Goal: Transaction & Acquisition: Book appointment/travel/reservation

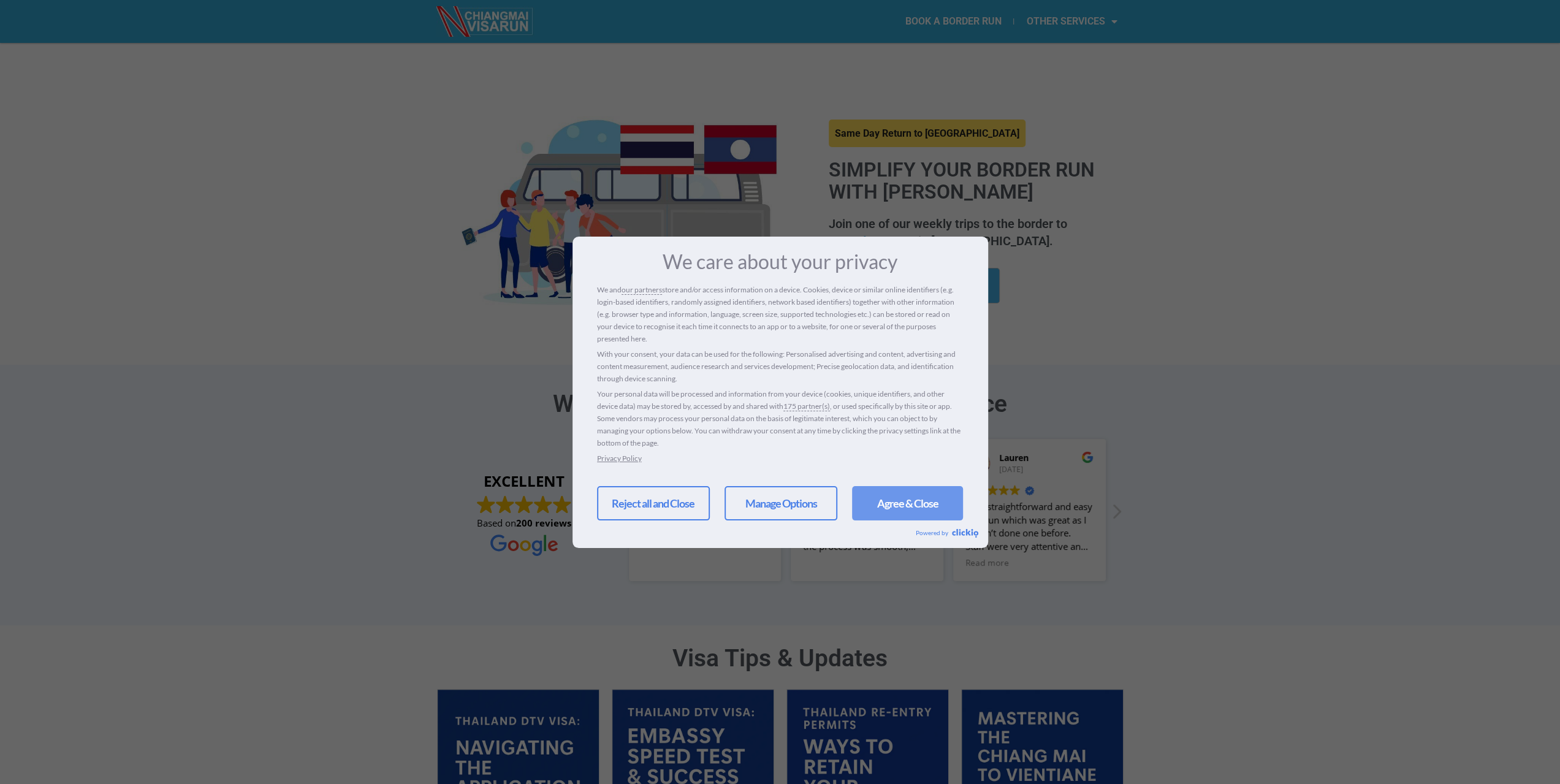
click at [918, 490] on link "Agree & Close" at bounding box center [907, 503] width 111 height 35
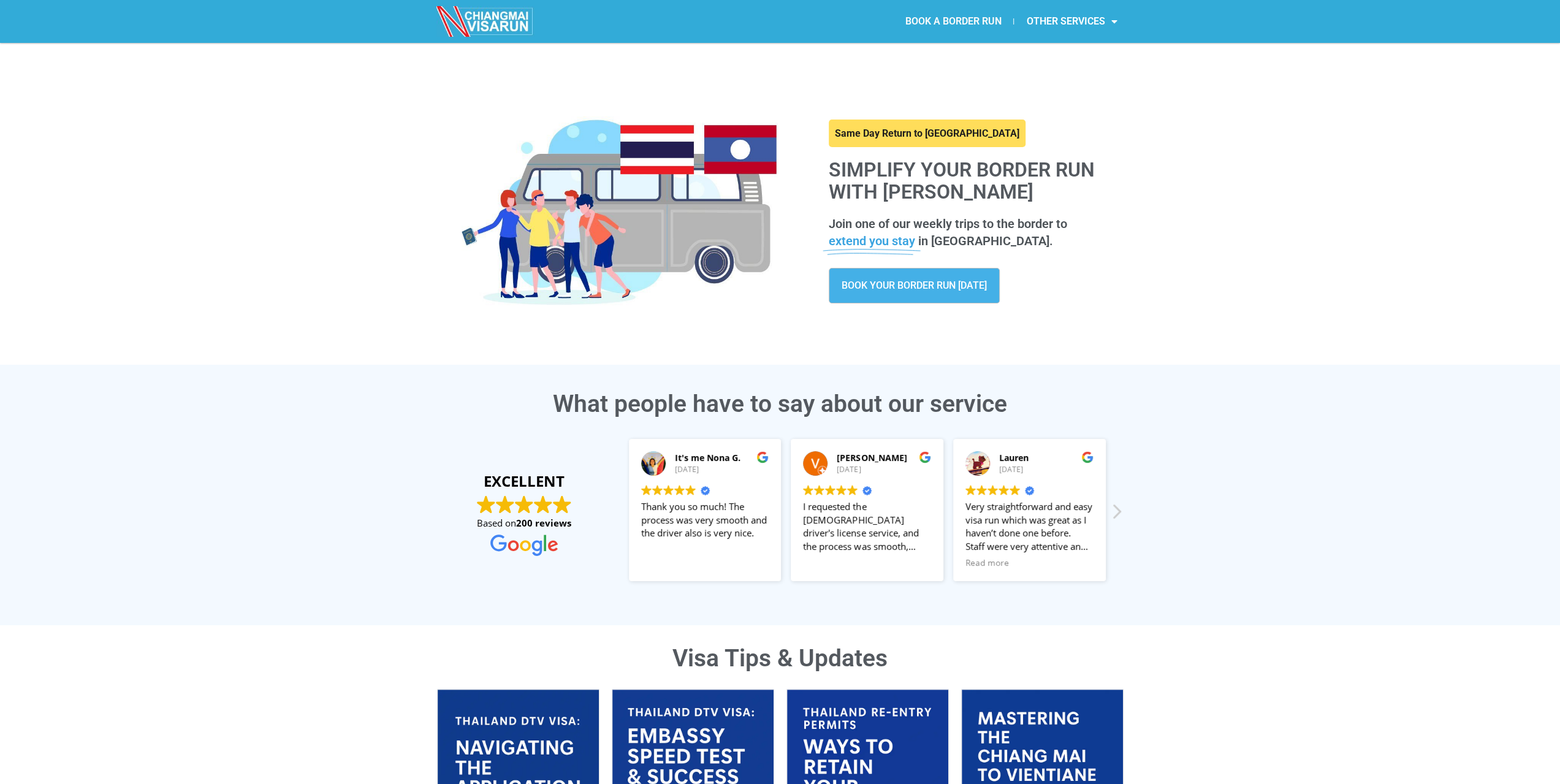
click at [939, 11] on link "BOOK A BORDER RUN" at bounding box center [953, 21] width 121 height 28
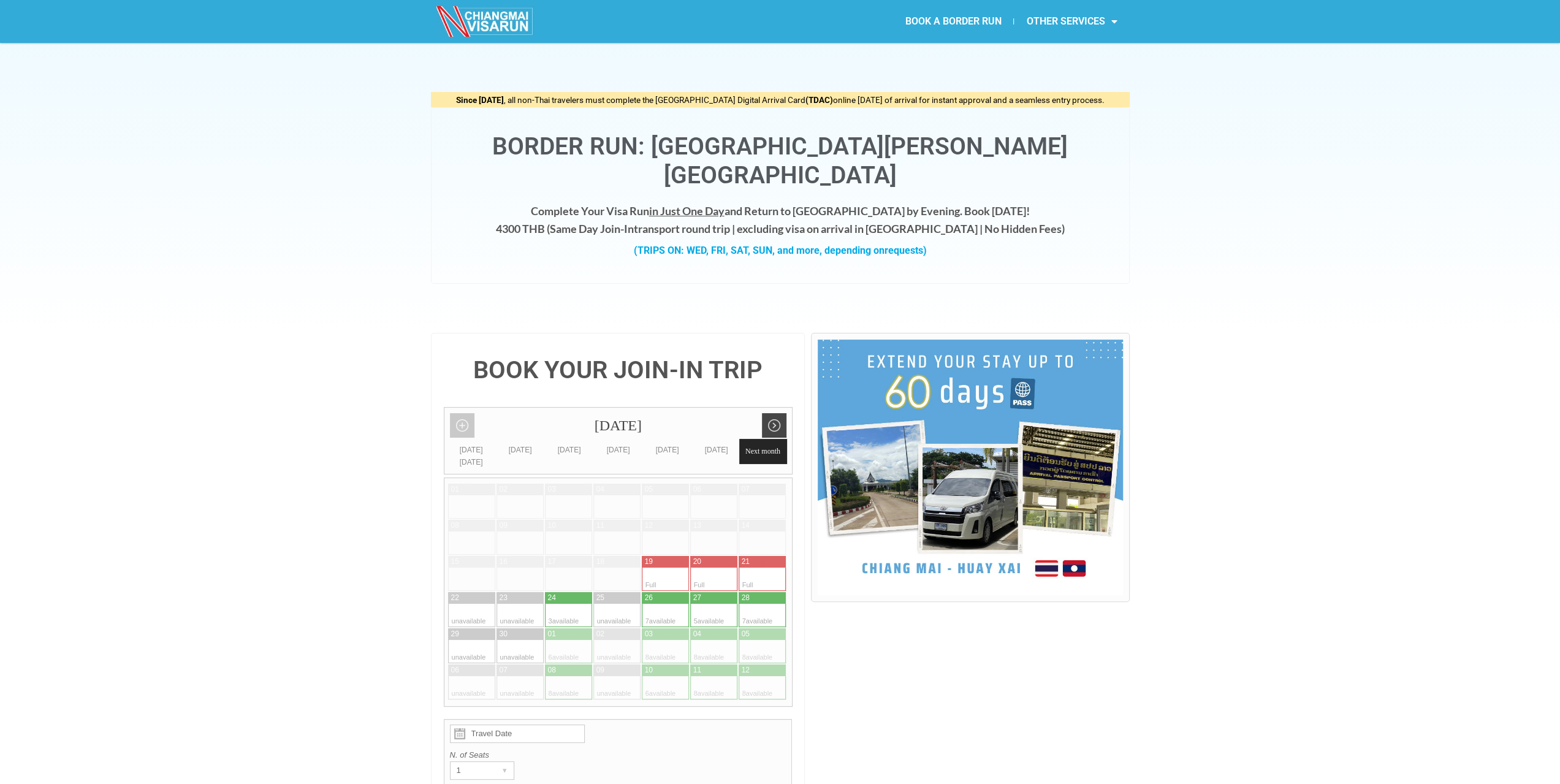
click at [782, 413] on link "Next month" at bounding box center [774, 425] width 24 height 24
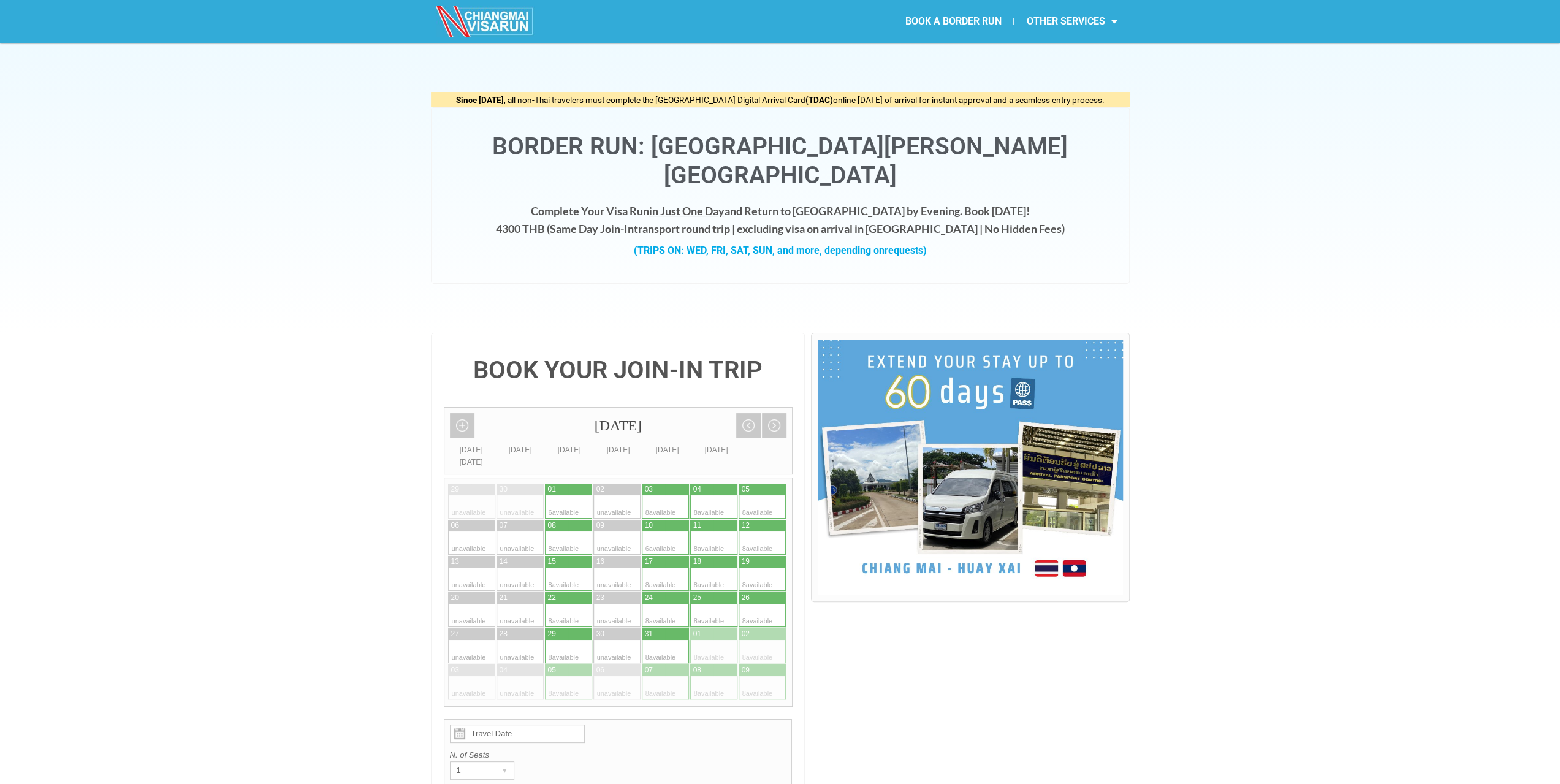
click at [557, 496] on div at bounding box center [557, 507] width 24 height 24
type input "01 October 2025"
radio input "true"
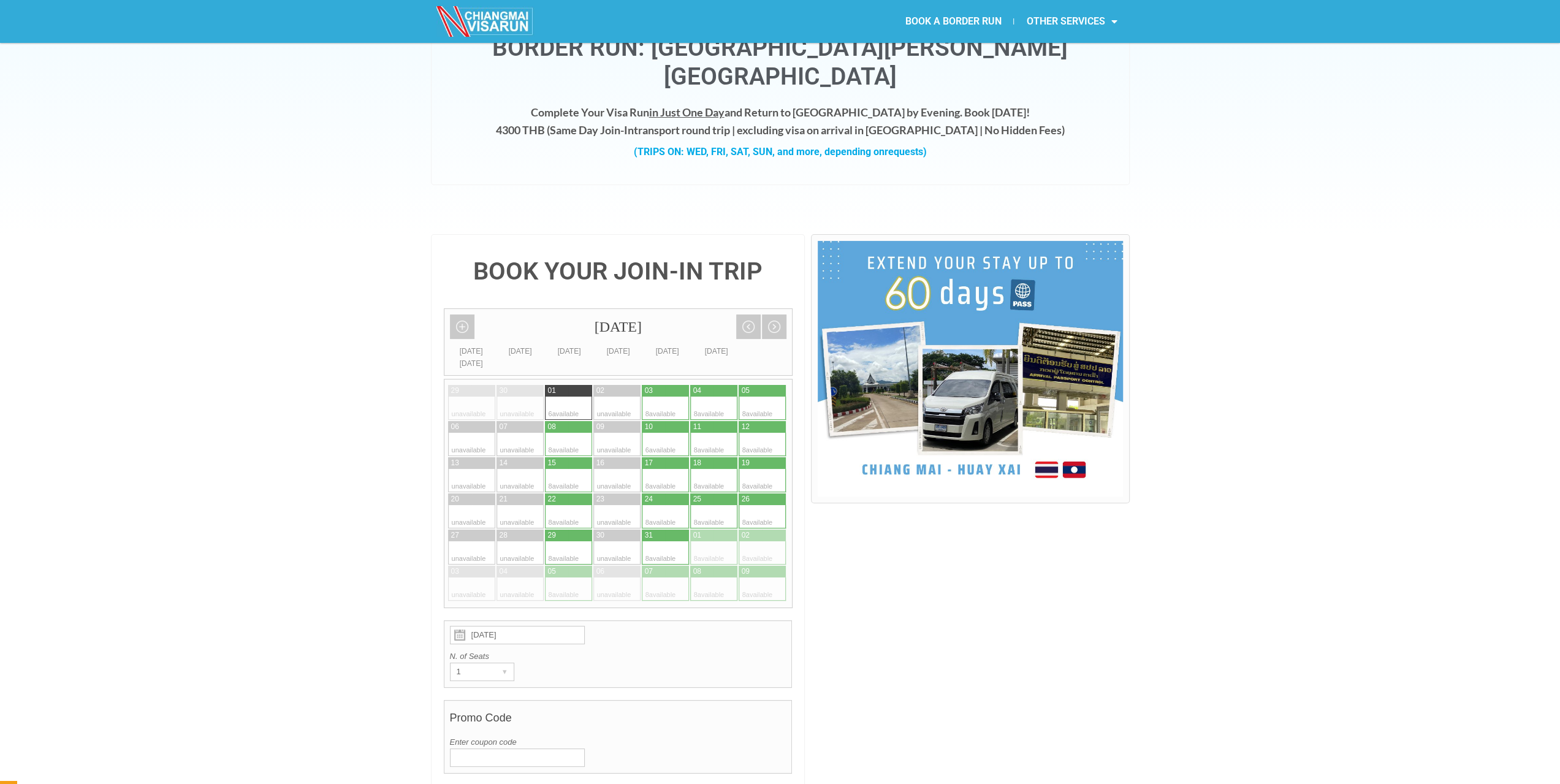
scroll to position [199, 0]
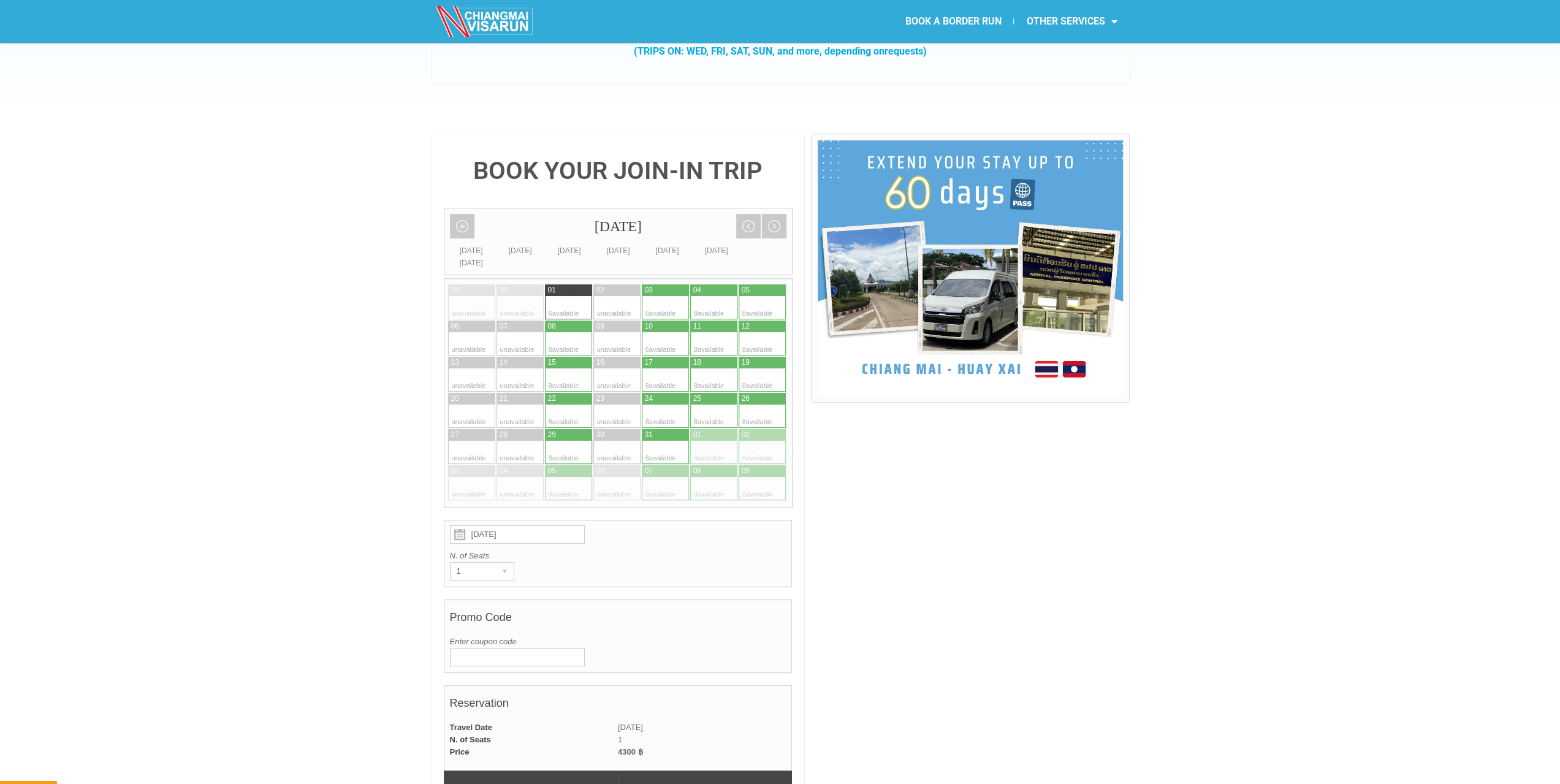
click at [541, 648] on input "Enter coupon code" at bounding box center [517, 656] width 135 height 18
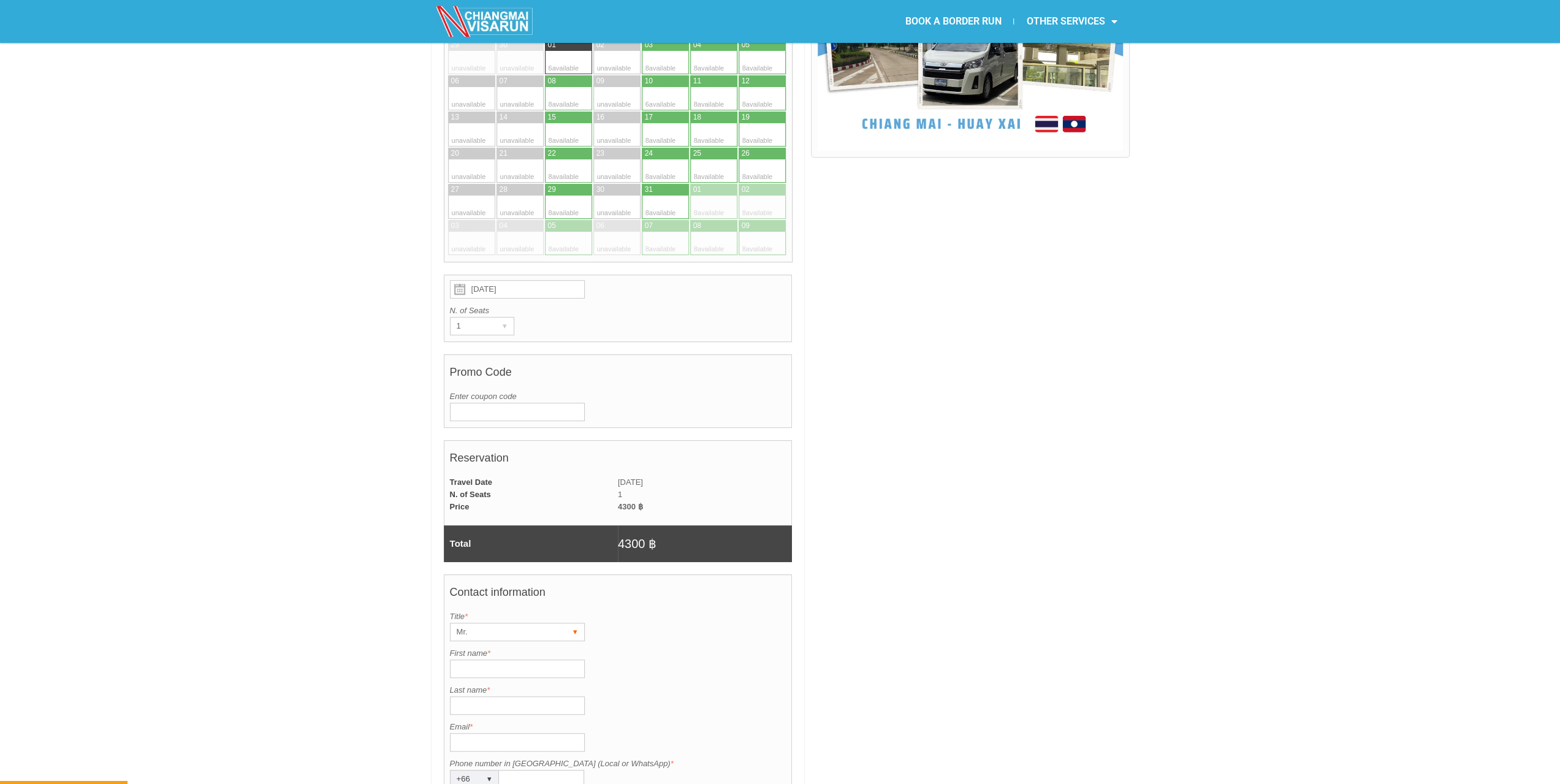
click at [508, 623] on div "Mr." at bounding box center [506, 631] width 111 height 17
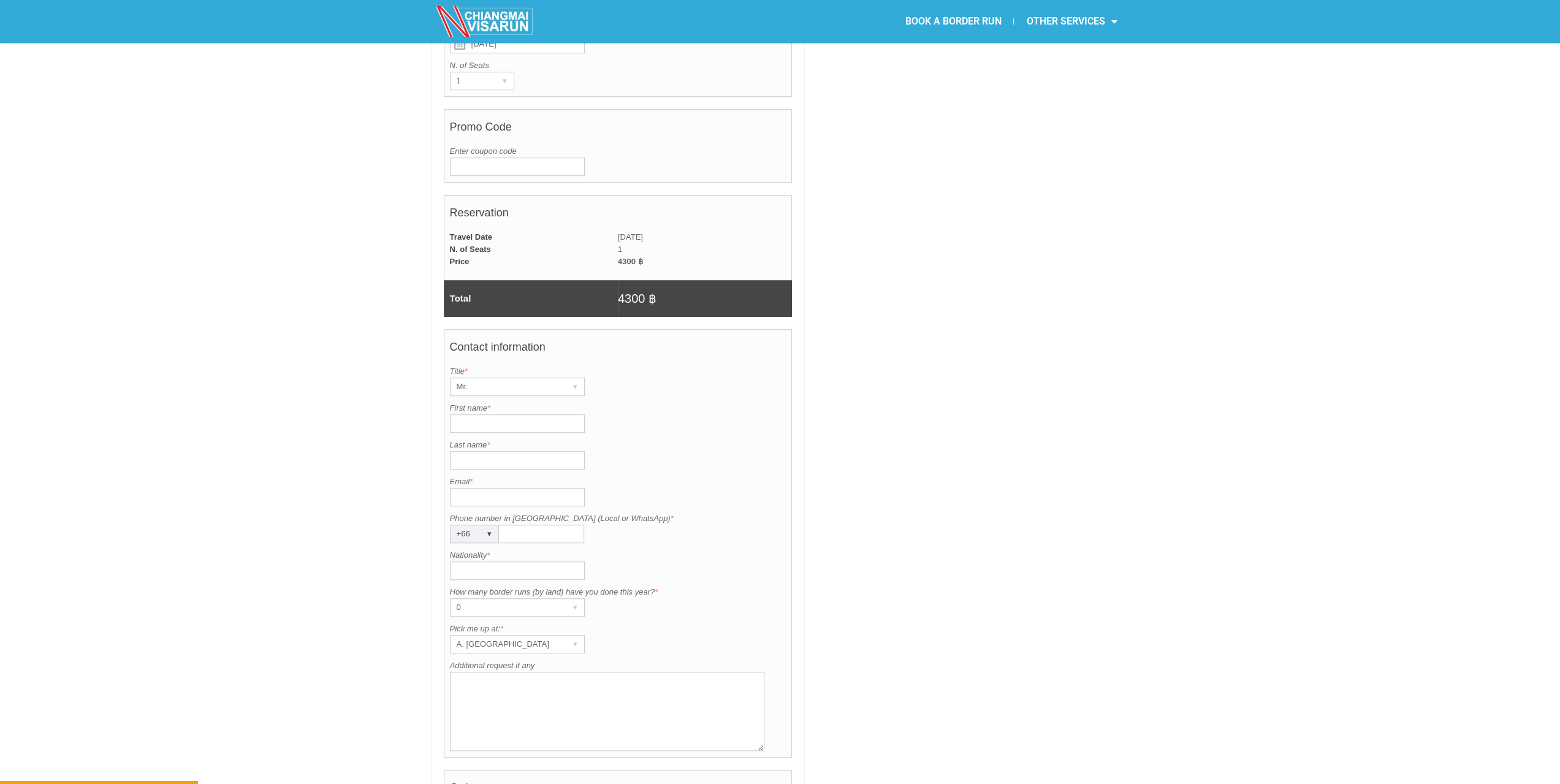
scroll to position [1058, 0]
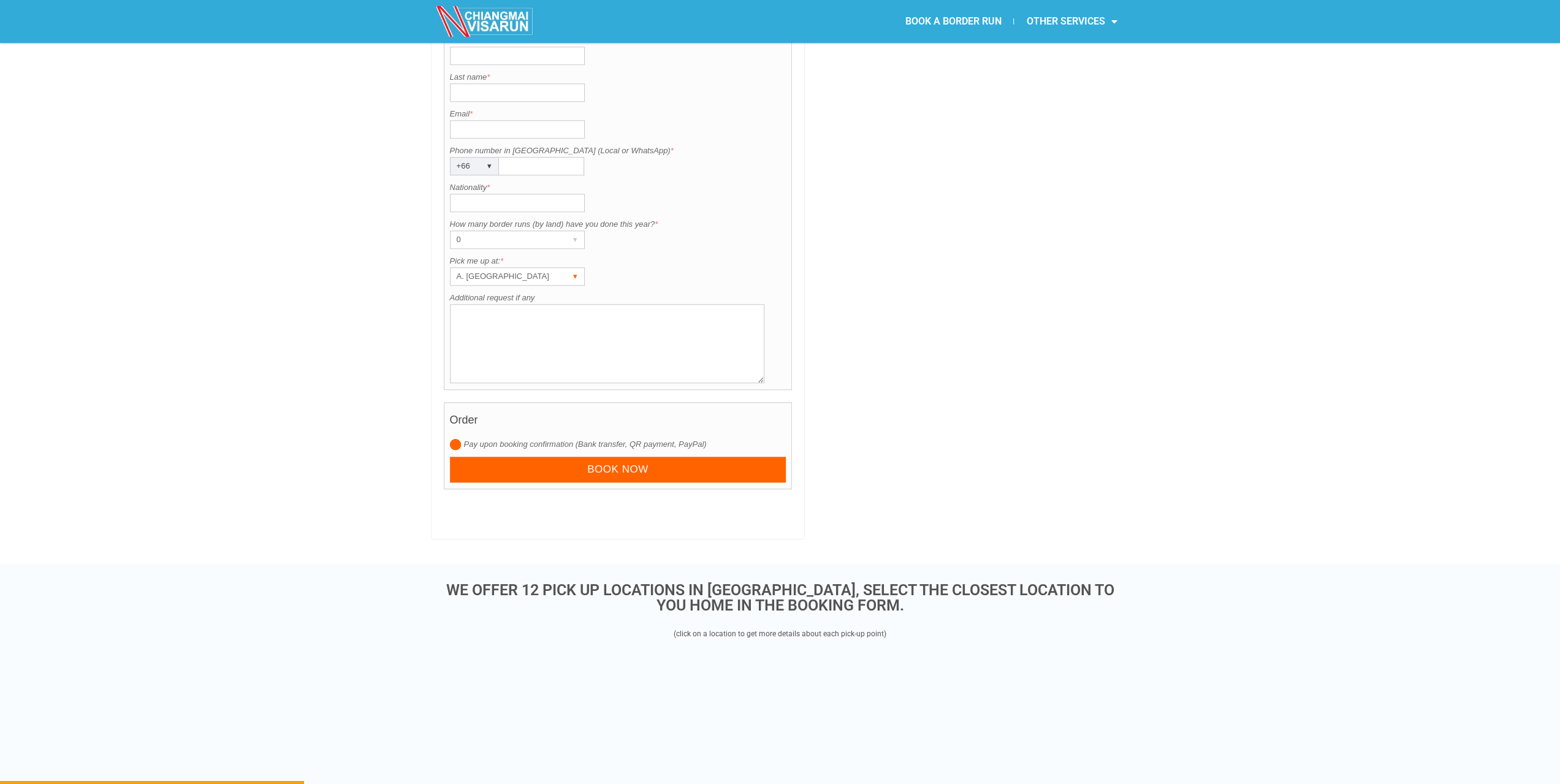
click at [504, 268] on div "A. Centara Riverside Hotel" at bounding box center [506, 276] width 111 height 17
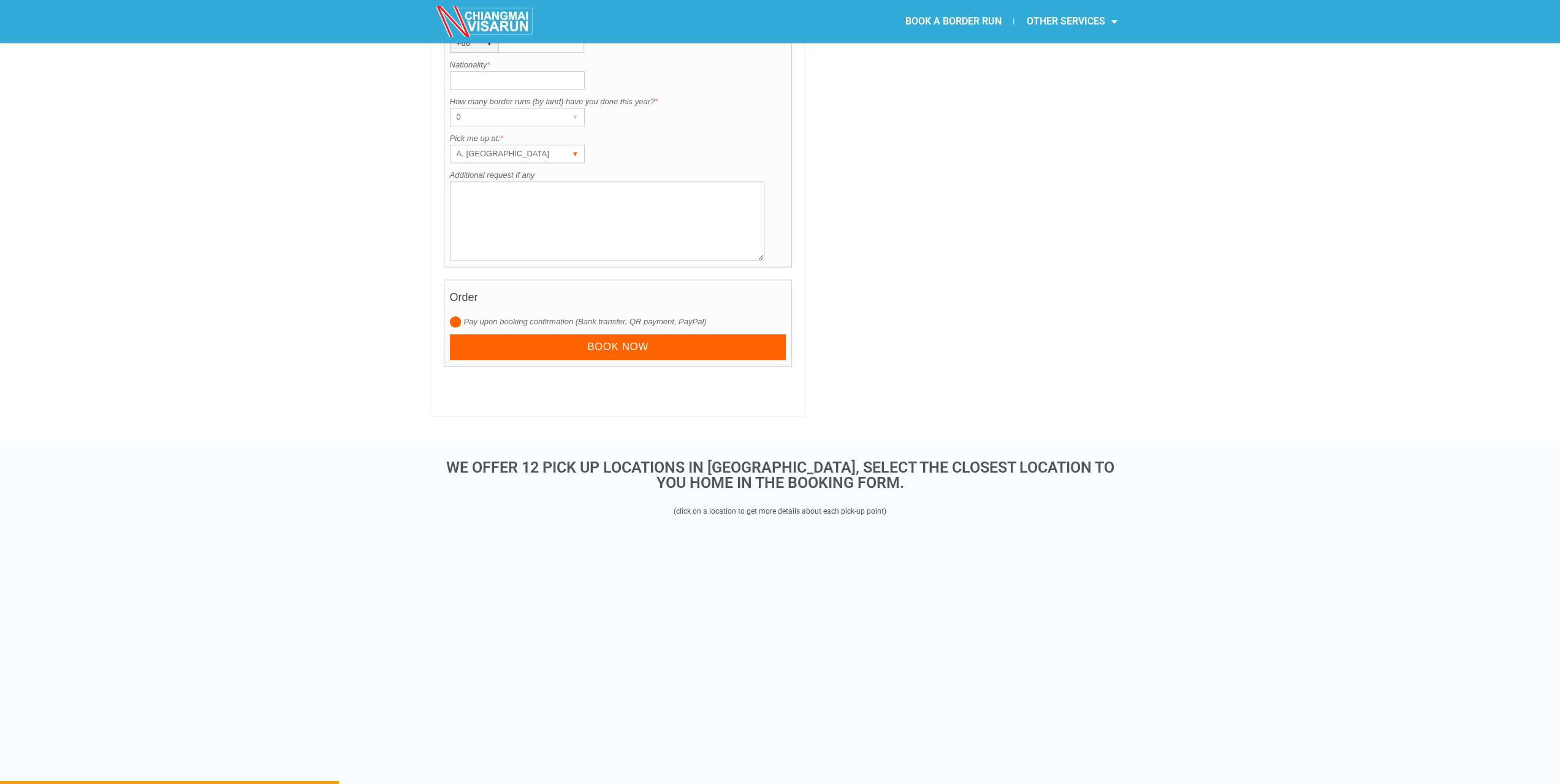
click at [524, 145] on div "A. Centara Riverside Hotel" at bounding box center [506, 153] width 111 height 17
